Goal: Find specific page/section: Find specific page/section

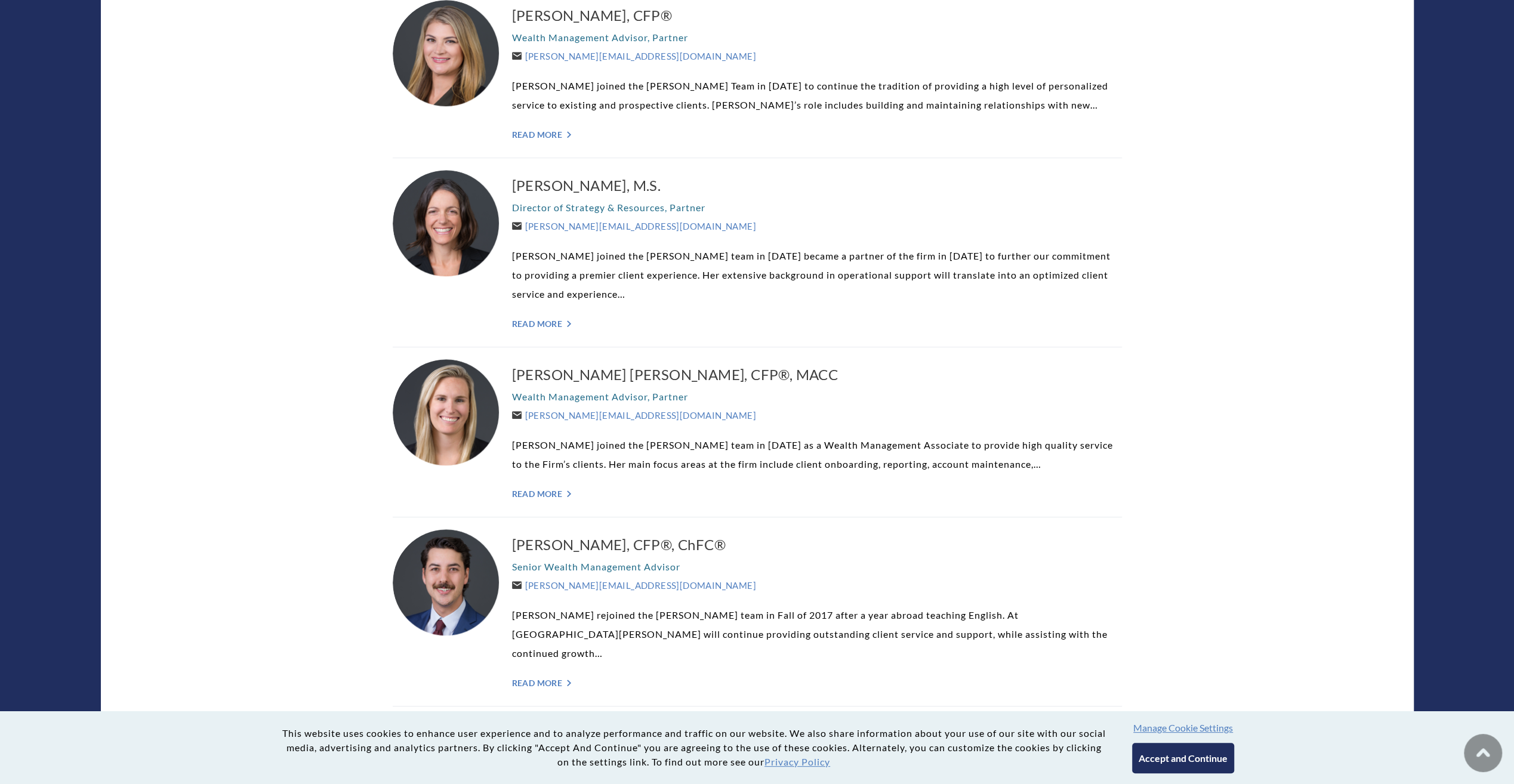
scroll to position [835, 0]
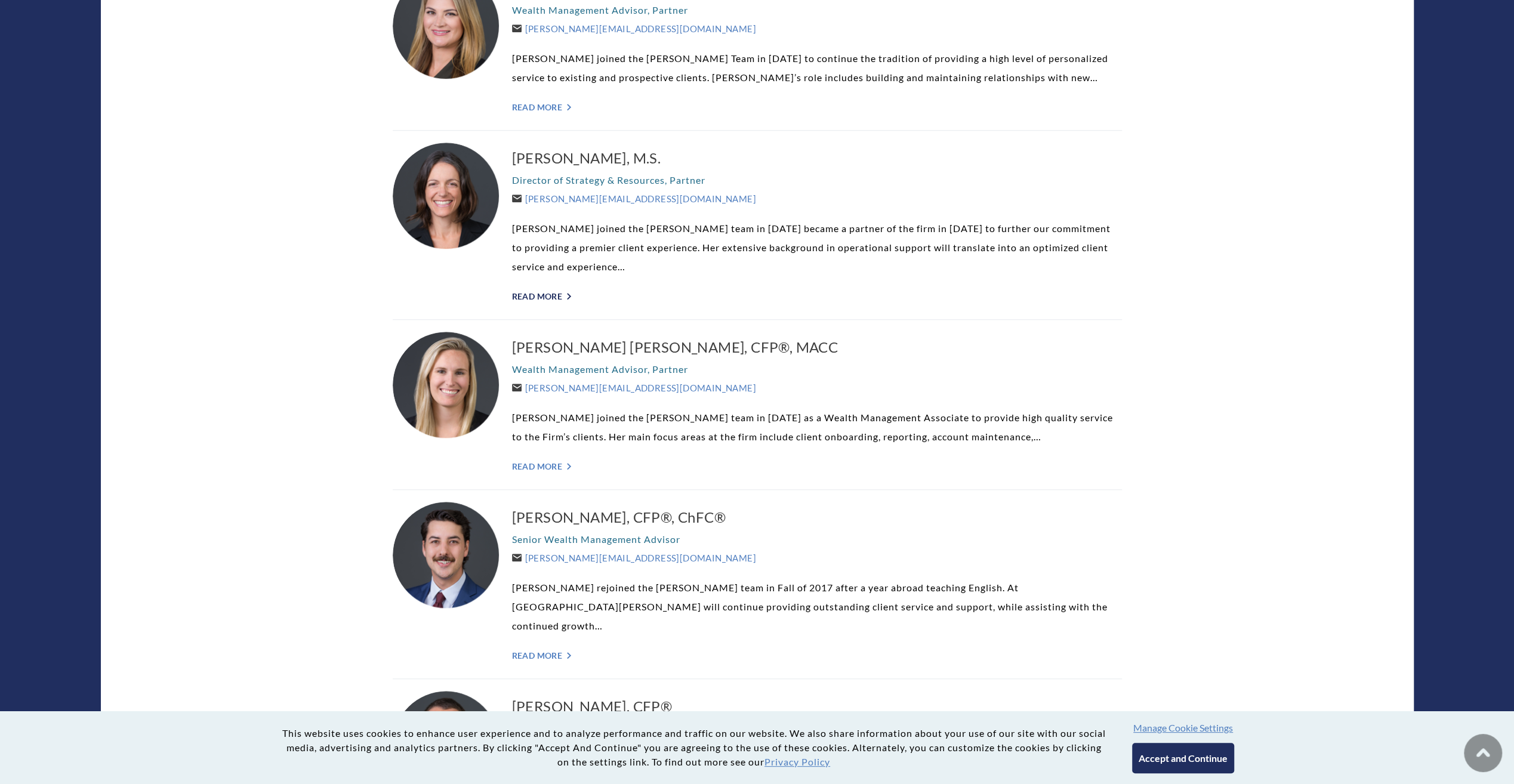
click at [560, 295] on link "Read More ">" at bounding box center [817, 296] width 610 height 10
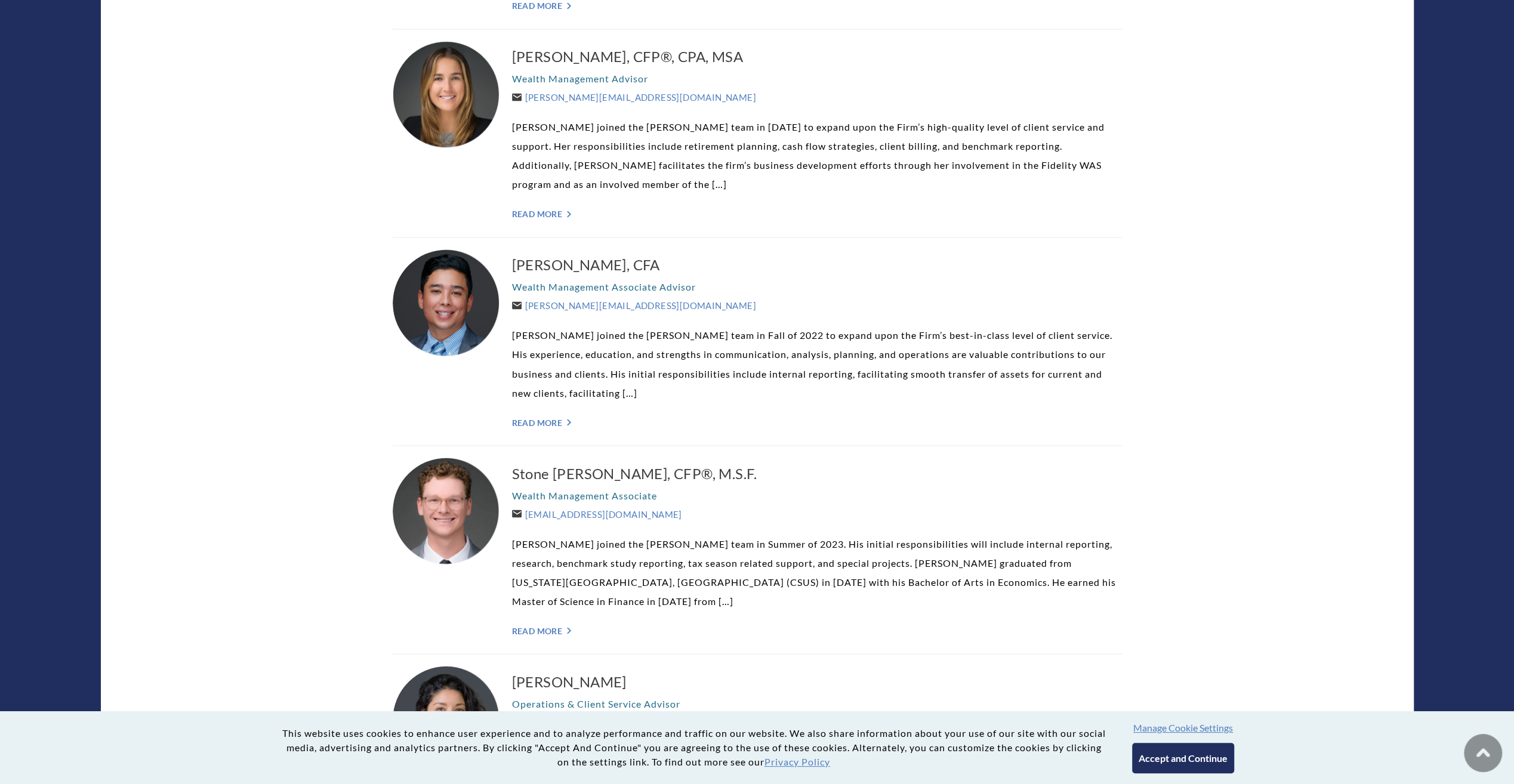
scroll to position [1909, 0]
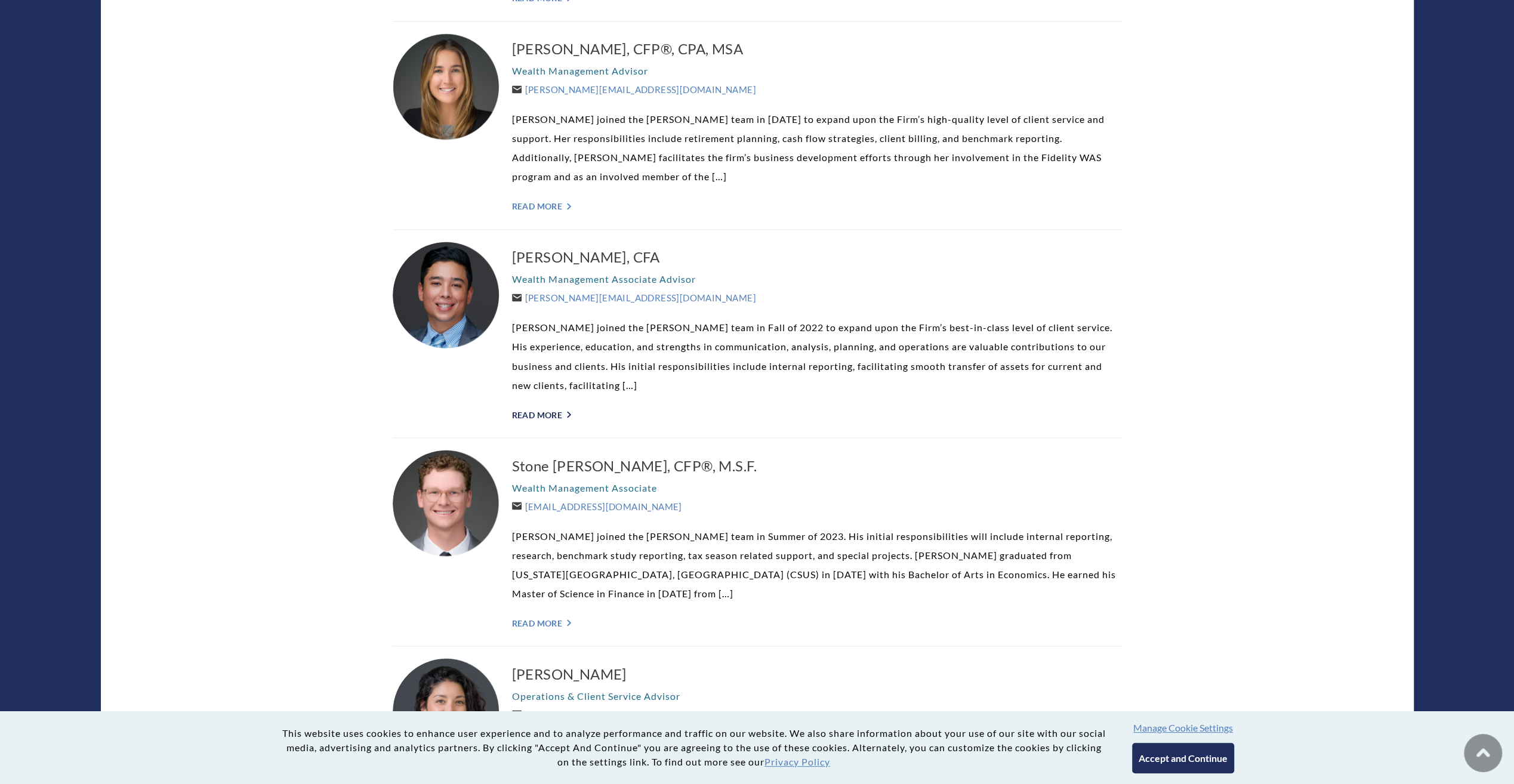
click at [551, 410] on link "Read More ">" at bounding box center [817, 414] width 610 height 10
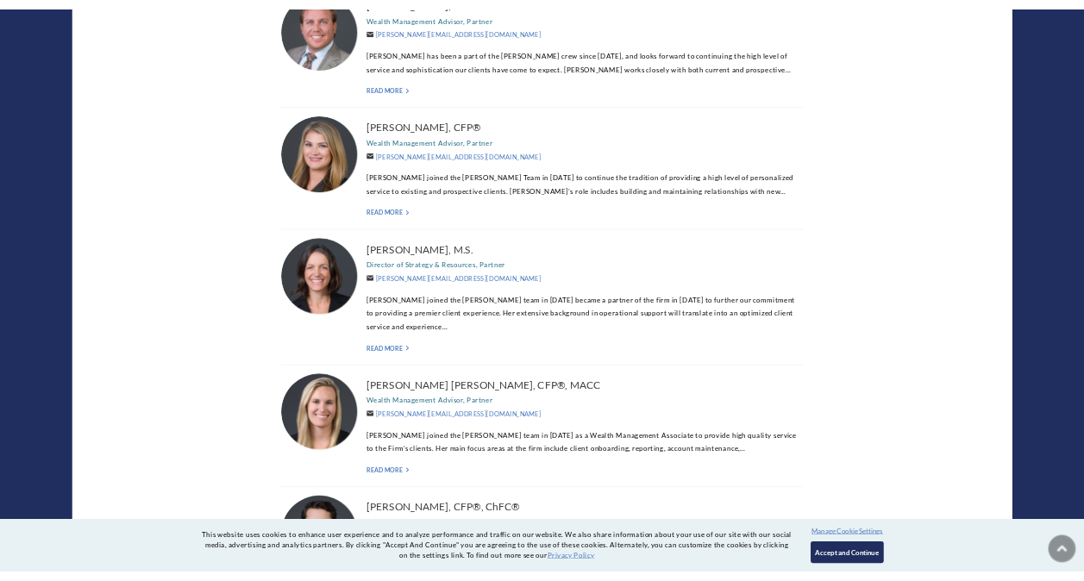
scroll to position [949, 0]
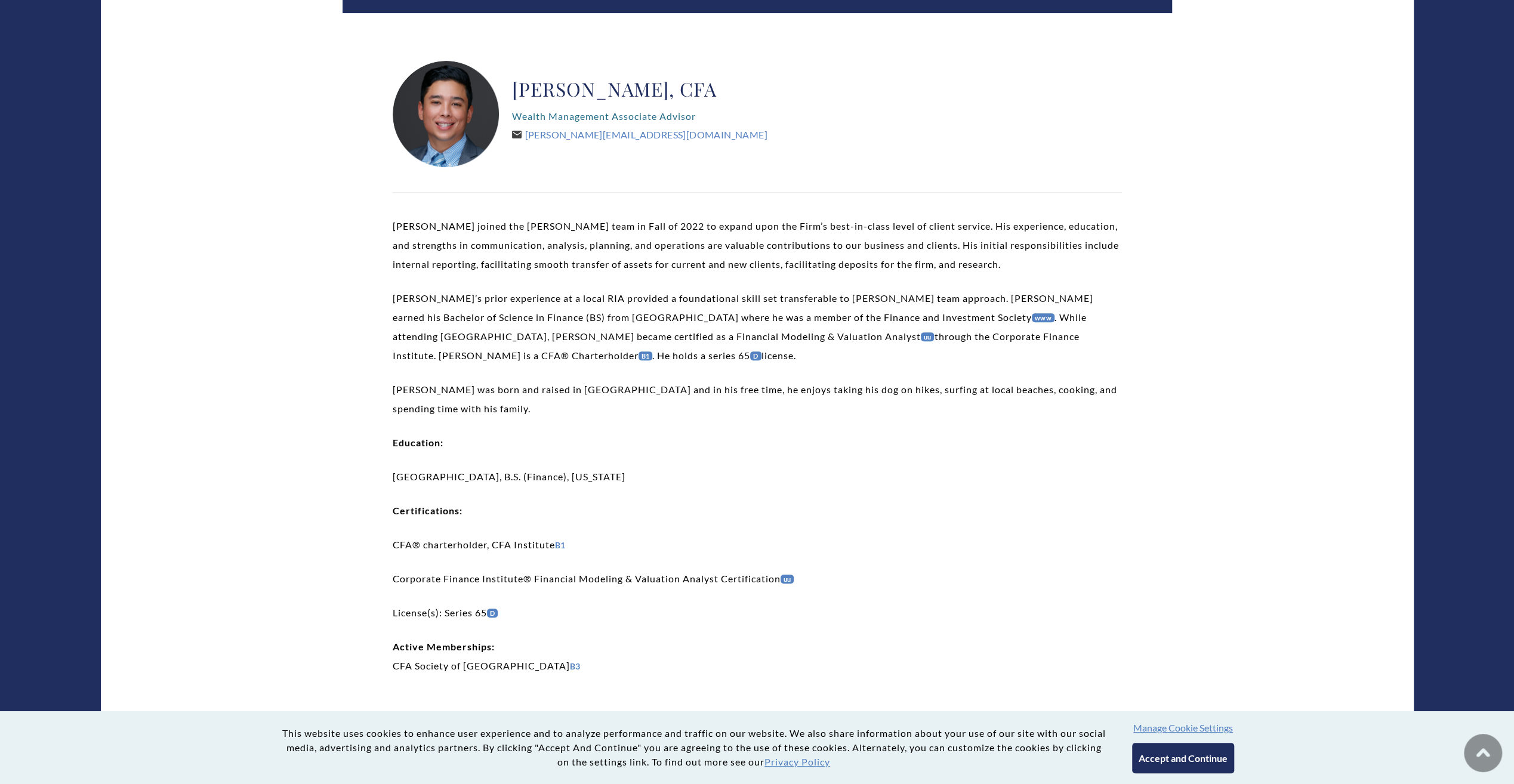
scroll to position [298, 0]
